Goal: Entertainment & Leisure: Consume media (video, audio)

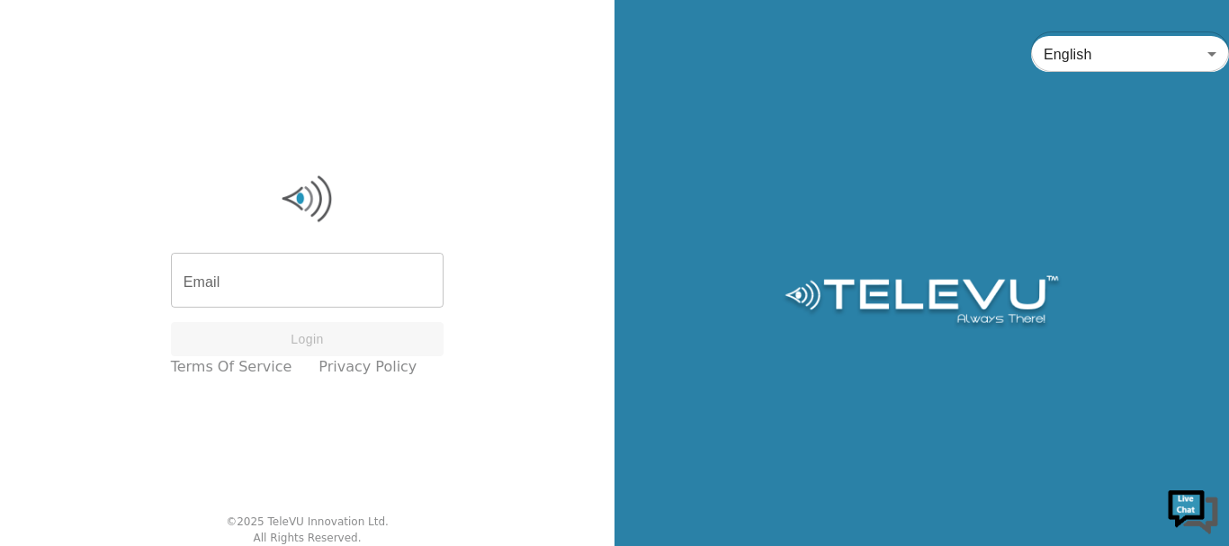
click at [770, 241] on div "English en ​" at bounding box center [921, 273] width 614 height 546
click at [269, 269] on input "Email" at bounding box center [307, 282] width 273 height 50
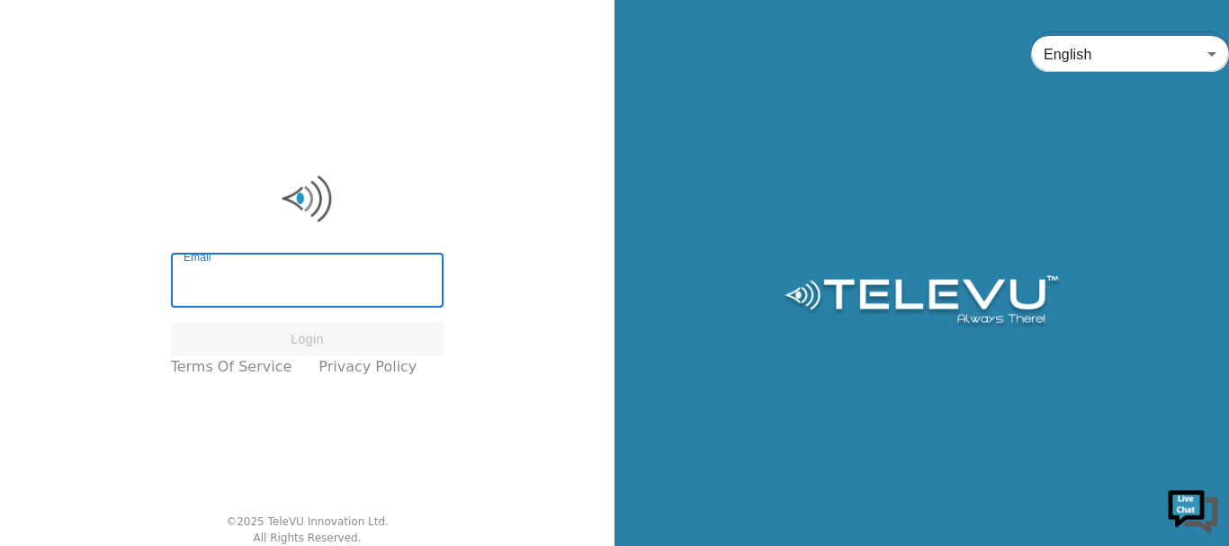
type input "nicodundo@gmail.com"
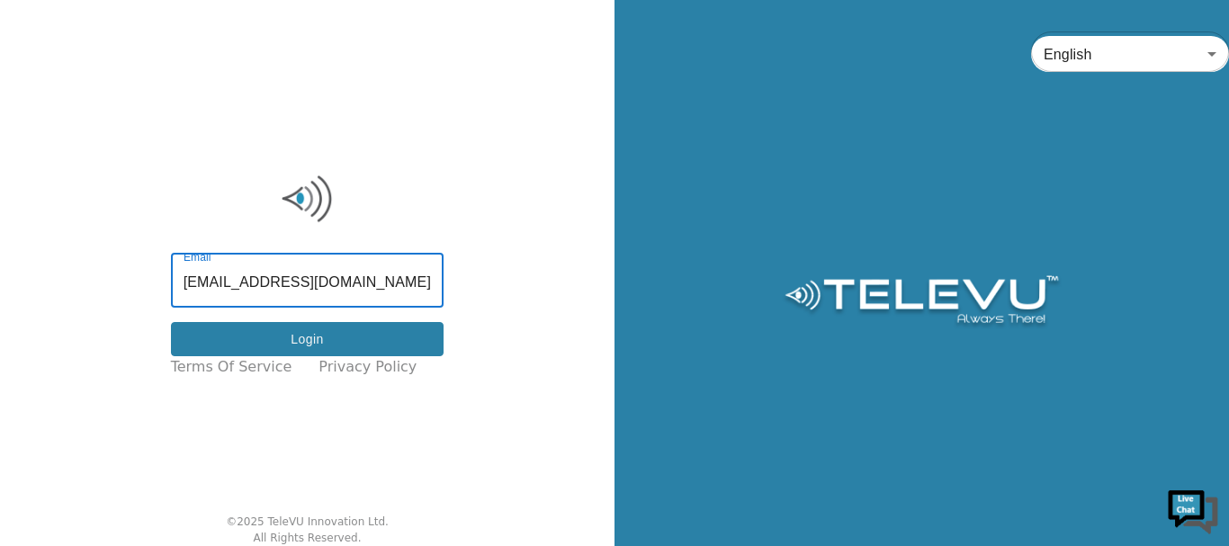
click at [345, 339] on button "Login" at bounding box center [307, 339] width 273 height 35
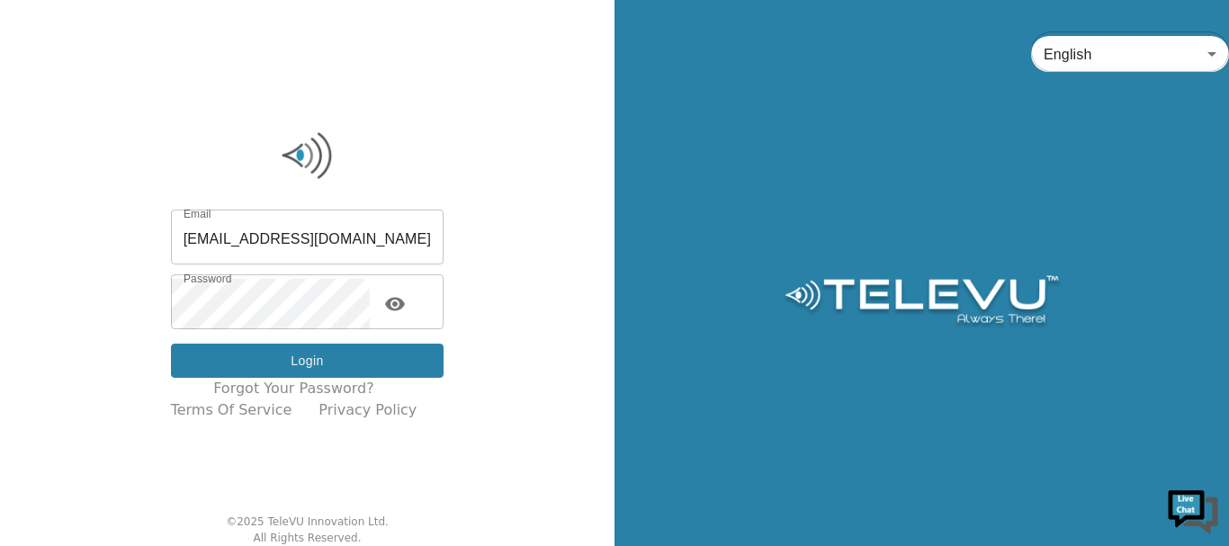
click at [323, 354] on button "Login" at bounding box center [307, 361] width 273 height 35
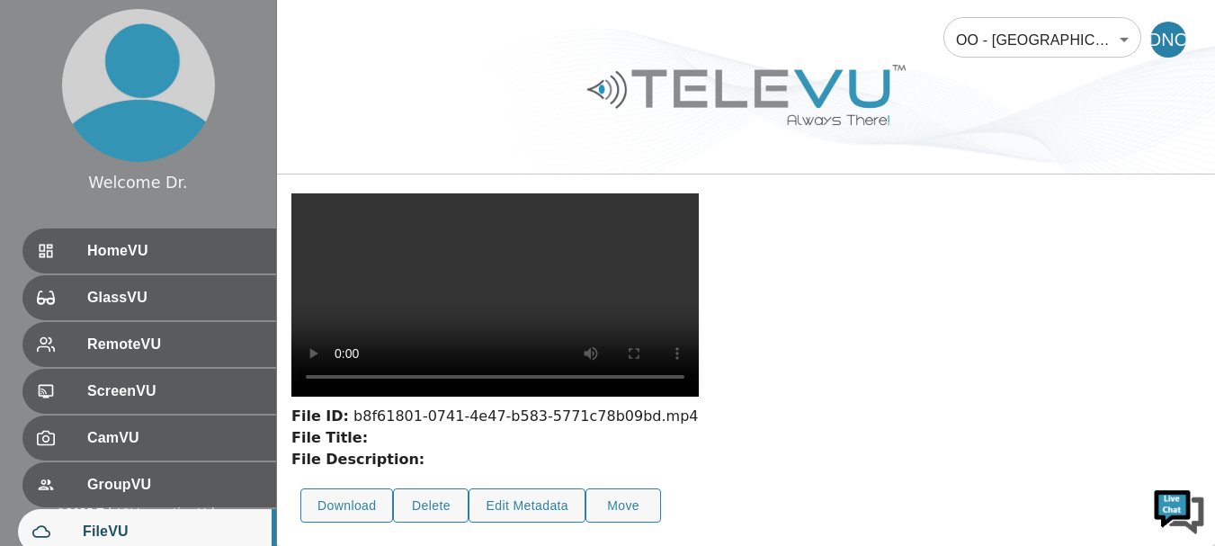
scroll to position [208, 0]
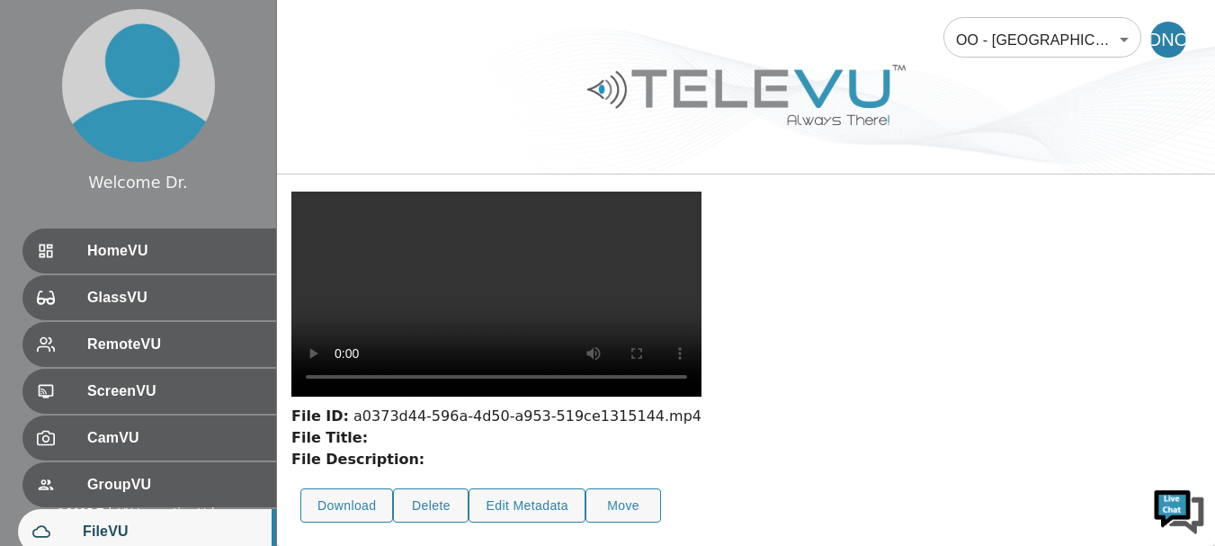
scroll to position [144, 0]
